Goal: Use online tool/utility: Utilize a website feature to perform a specific function

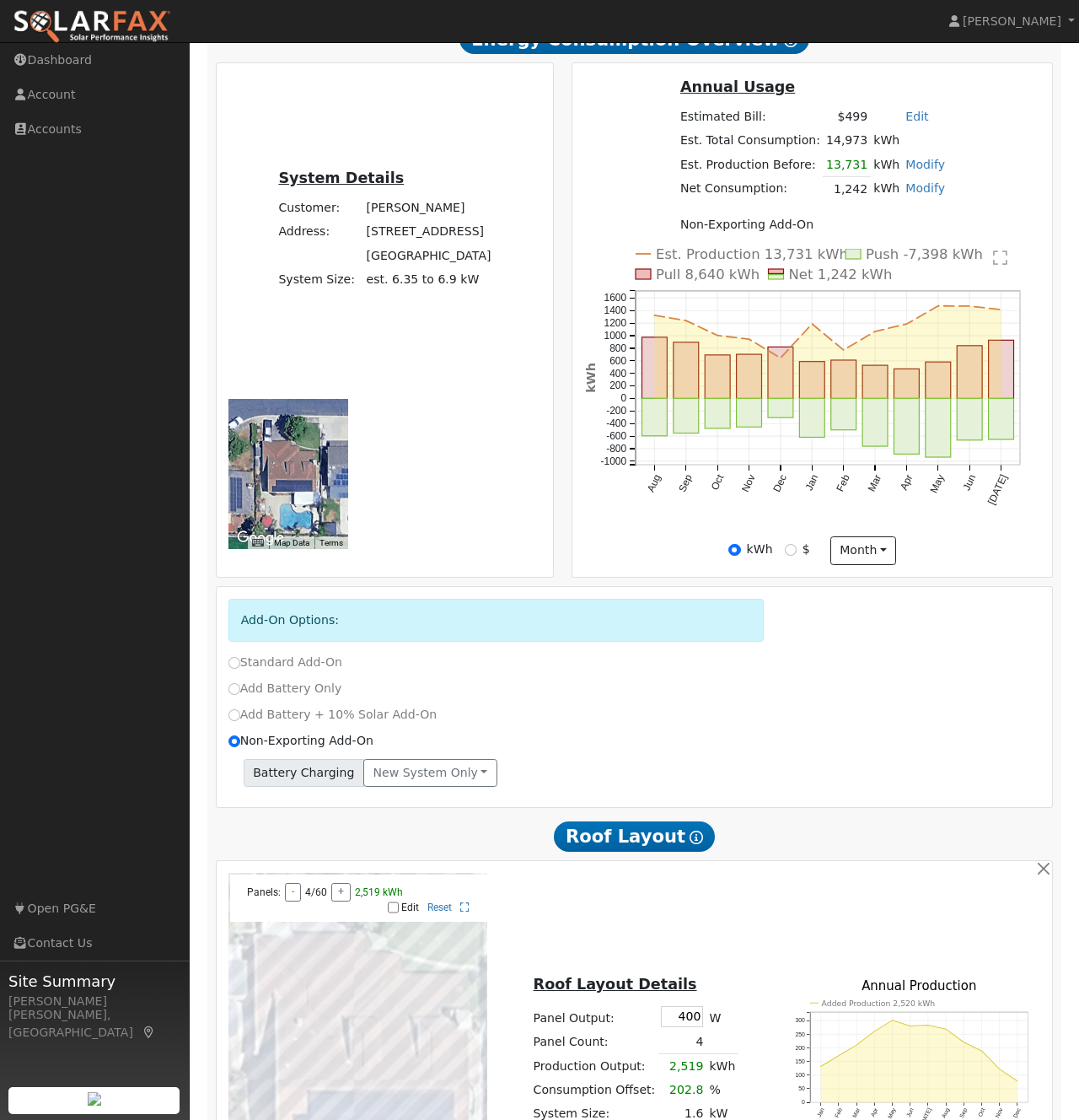
scroll to position [355, 0]
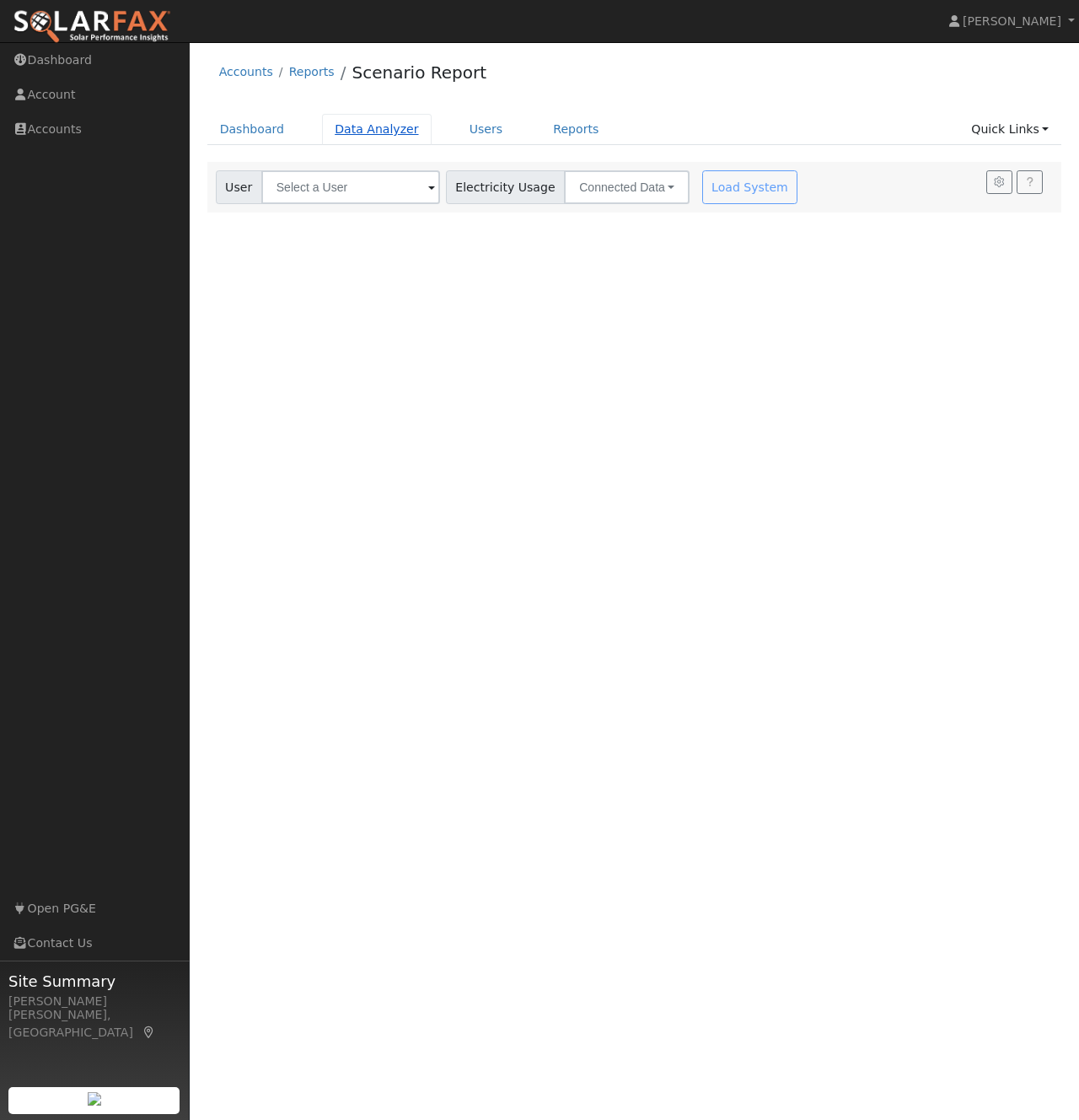
click at [365, 135] on link "Data Analyzer" at bounding box center [377, 129] width 109 height 31
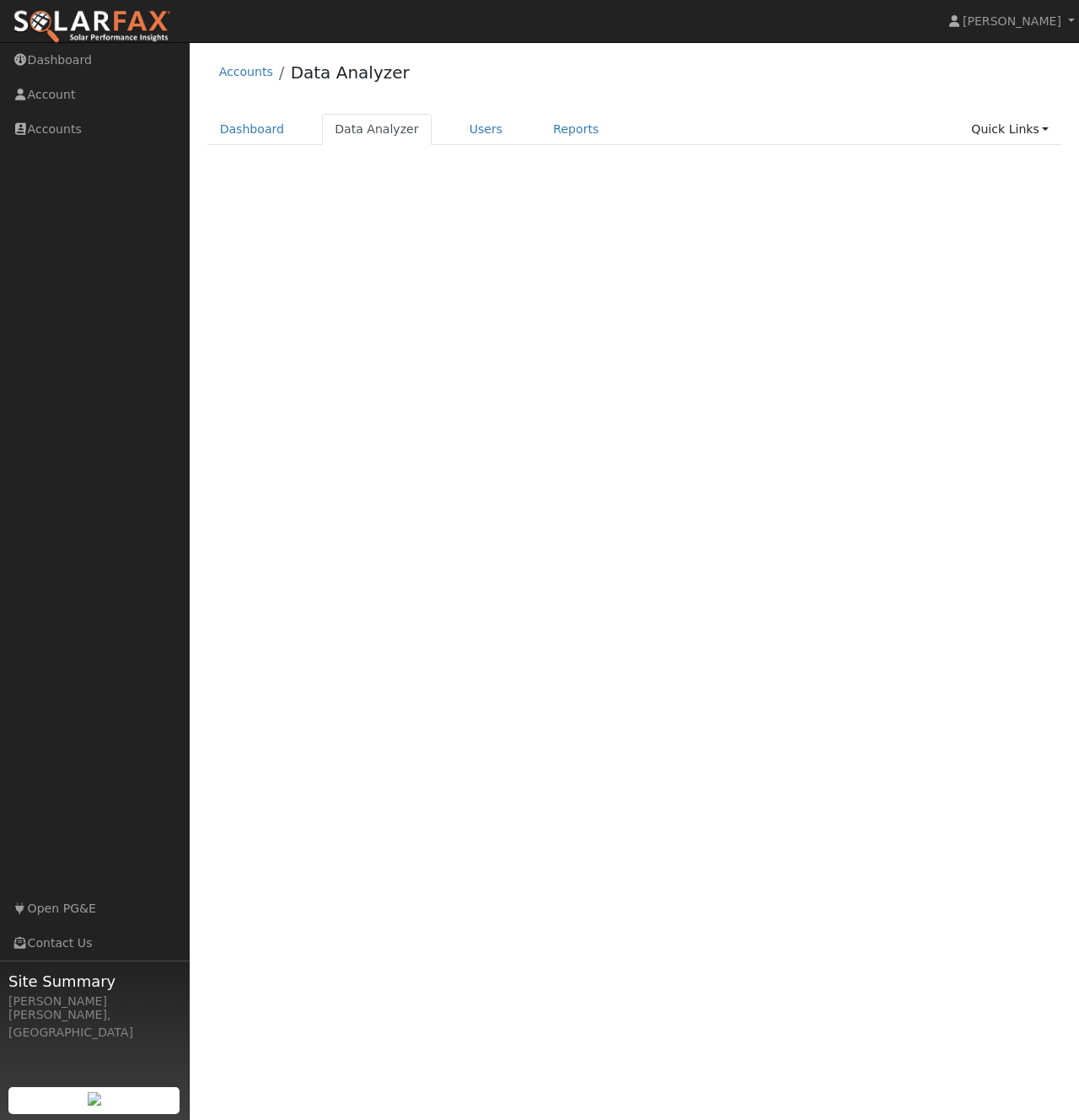
click at [326, 185] on div "Terms Of Service Close Accounts Data Analyzer Dashboard Data Analyzer Users Rep…" at bounding box center [634, 580] width 890 height 1077
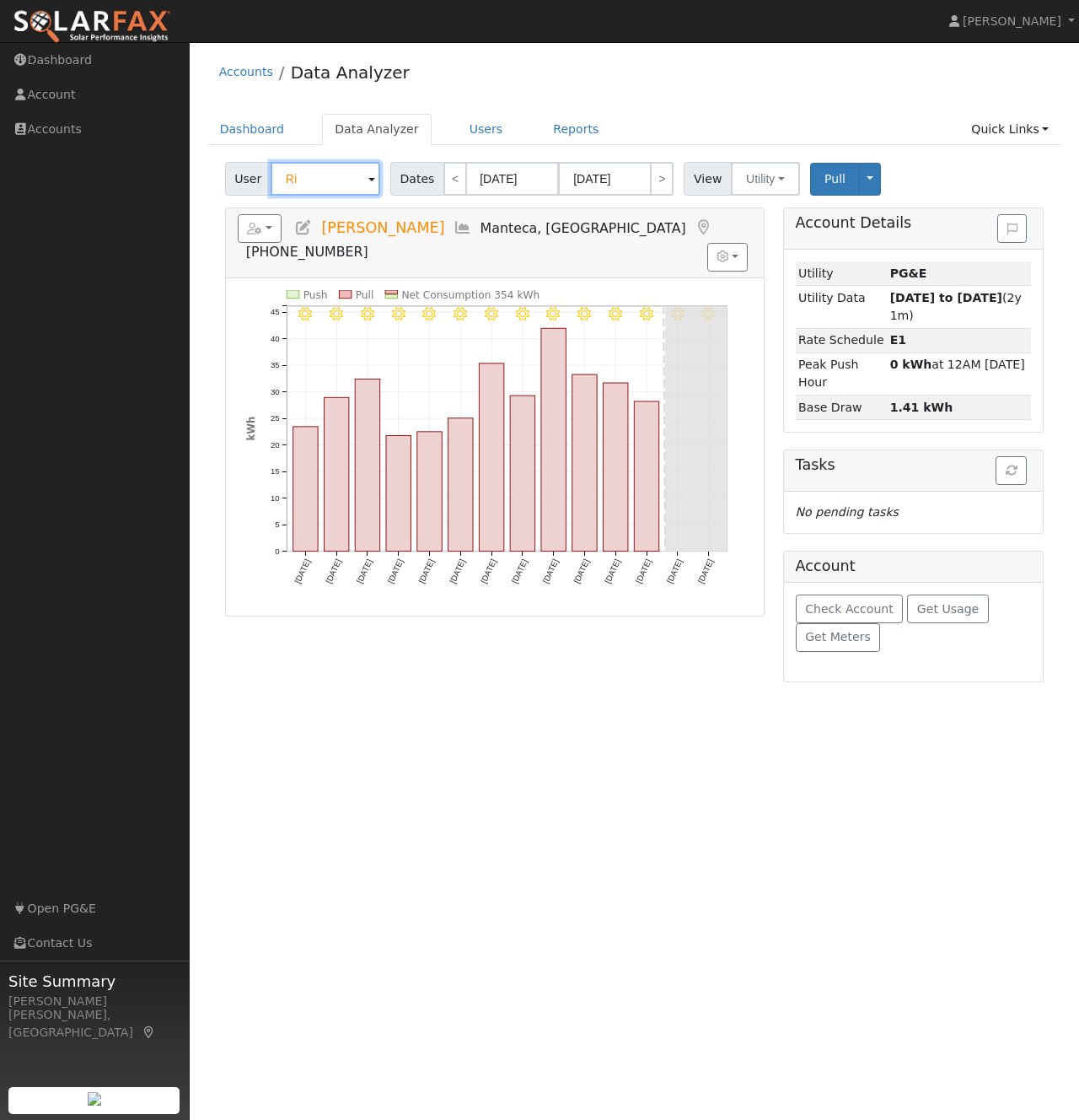
type input "R"
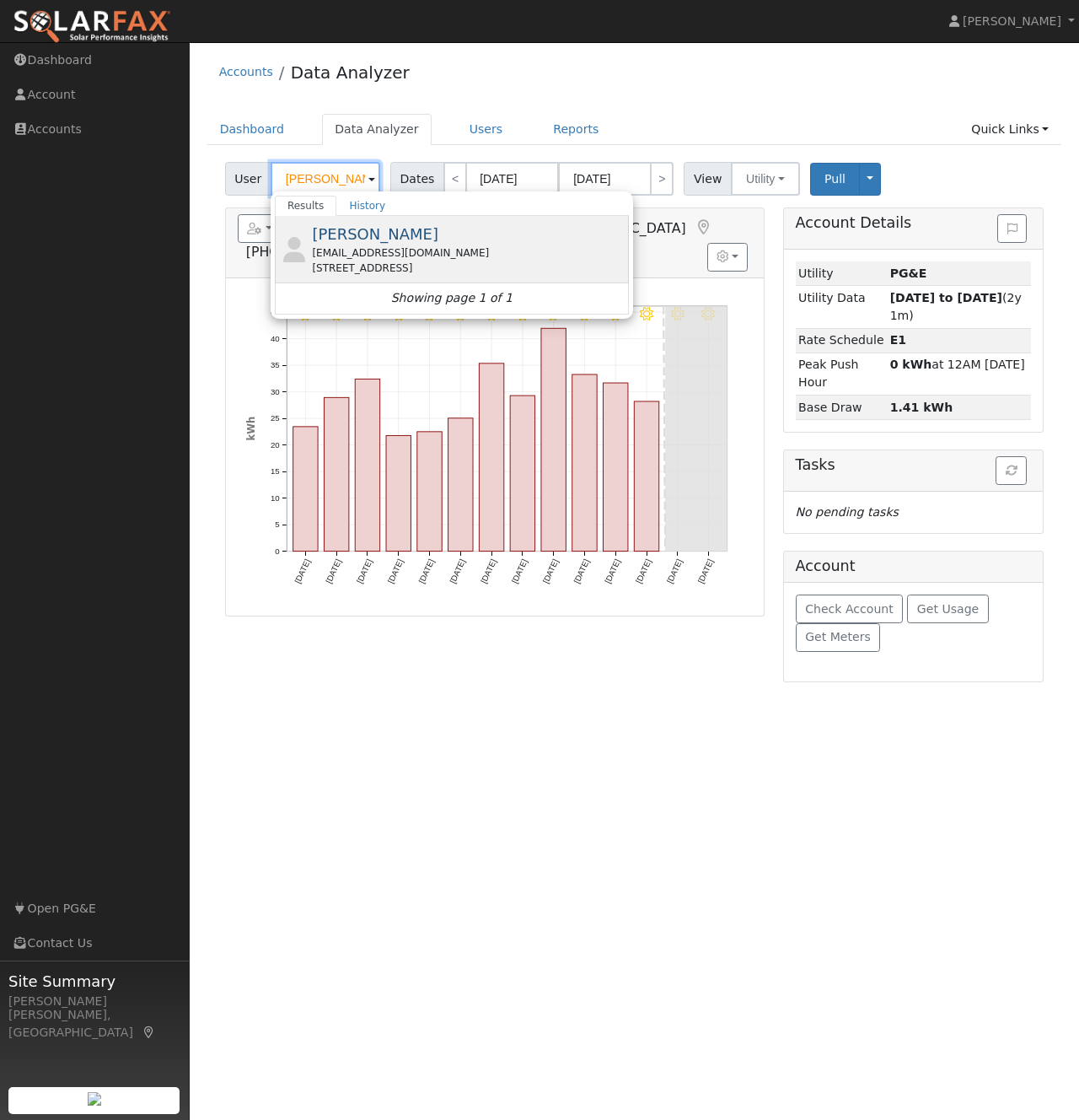
type input "[PERSON_NAME]"
click at [340, 227] on span "[PERSON_NAME]" at bounding box center [374, 234] width 126 height 18
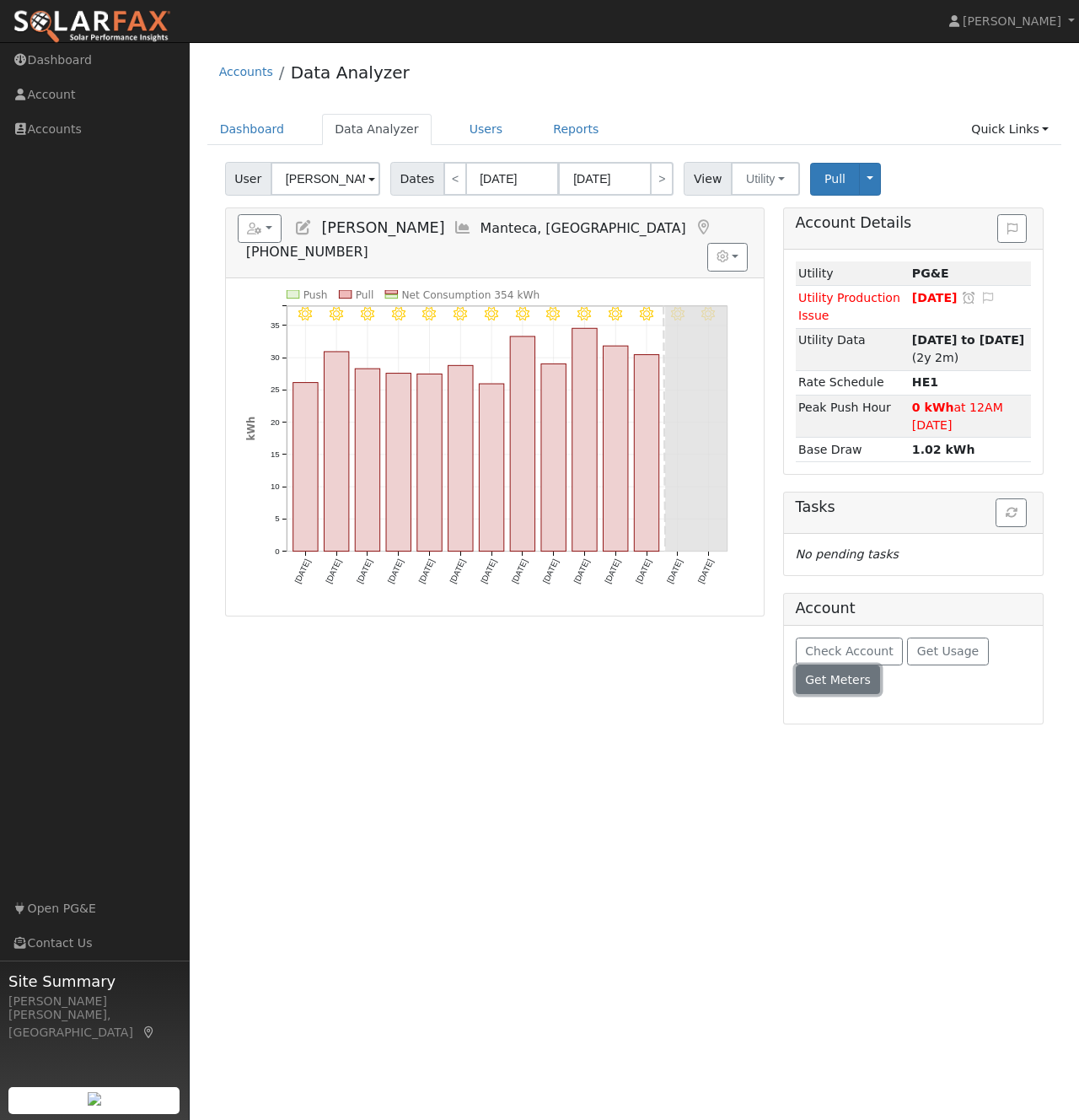
click at [834, 673] on span "Get Meters" at bounding box center [838, 680] width 65 height 14
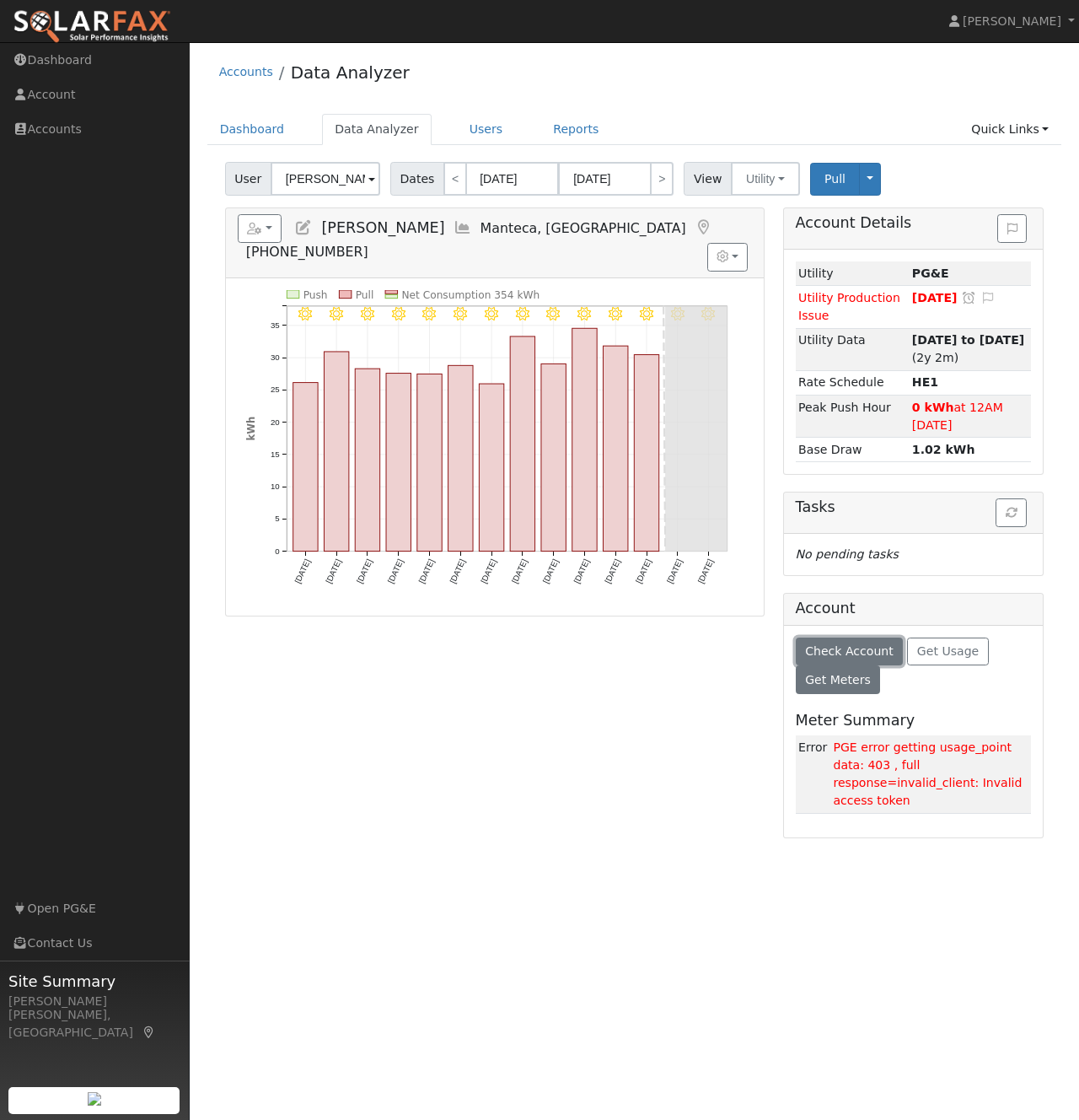
click at [870, 644] on span "Check Account" at bounding box center [849, 651] width 88 height 14
